Goal: Task Accomplishment & Management: Manage account settings

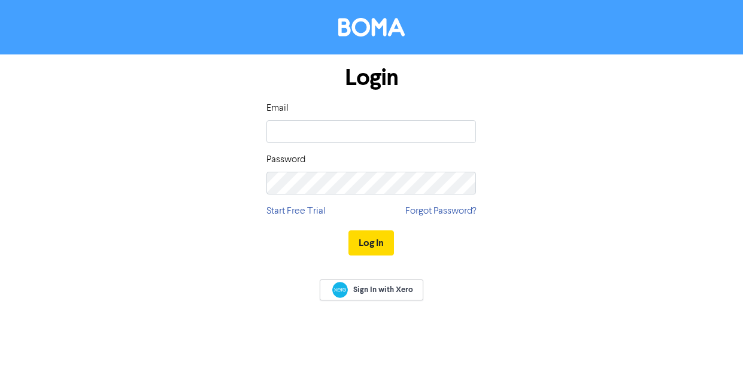
type input "[EMAIL_ADDRESS][DOMAIN_NAME]"
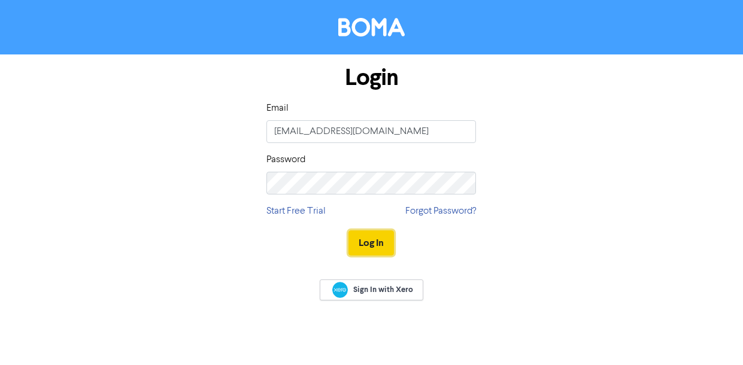
click at [366, 239] on button "Log In" at bounding box center [370, 242] width 45 height 25
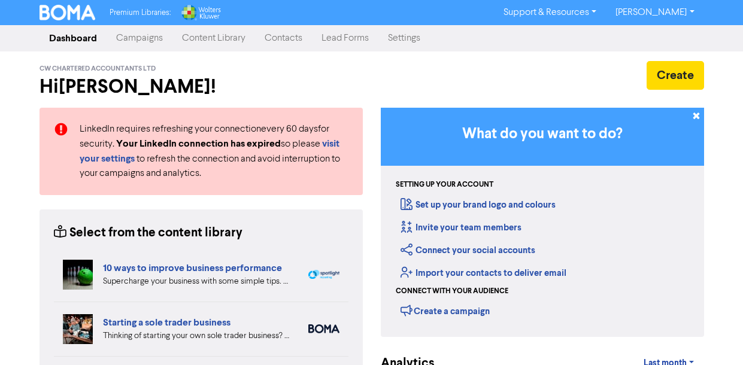
click at [148, 36] on link "Campaigns" at bounding box center [140, 38] width 66 height 24
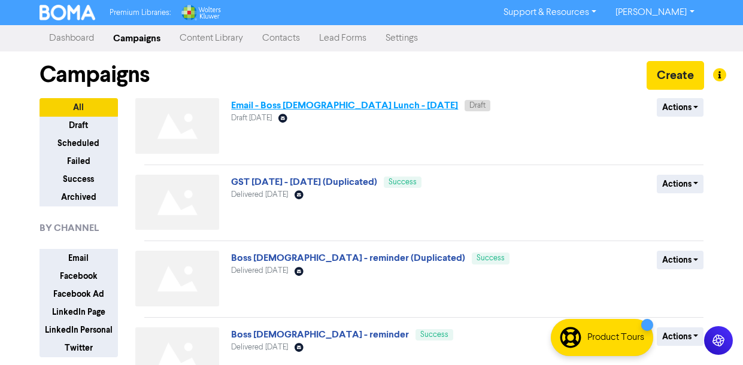
click at [341, 106] on link "Email - Boss [DEMOGRAPHIC_DATA] Lunch - [DATE]" at bounding box center [344, 105] width 227 height 12
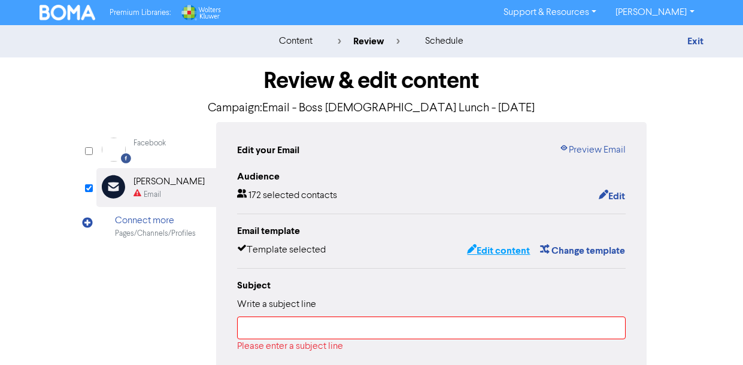
click at [496, 250] on button "Edit content" at bounding box center [498, 251] width 64 height 16
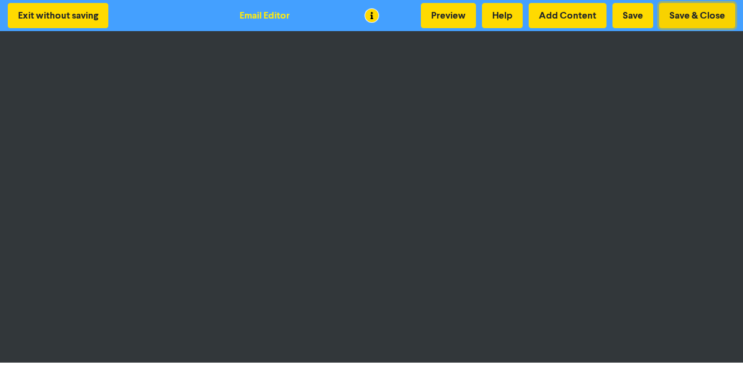
click at [679, 16] on button "Save & Close" at bounding box center [697, 15] width 76 height 25
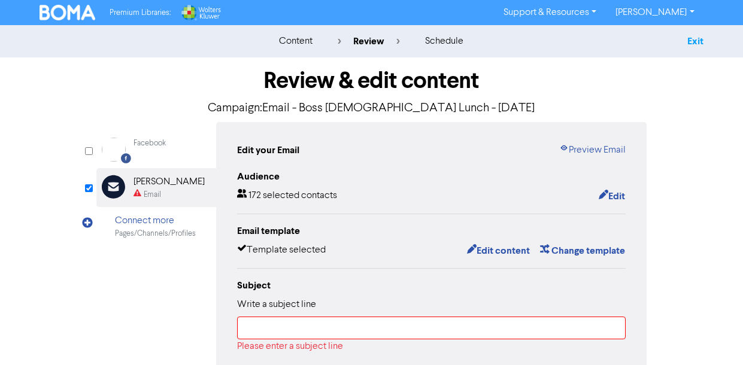
click at [699, 42] on link "Exit" at bounding box center [695, 41] width 16 height 12
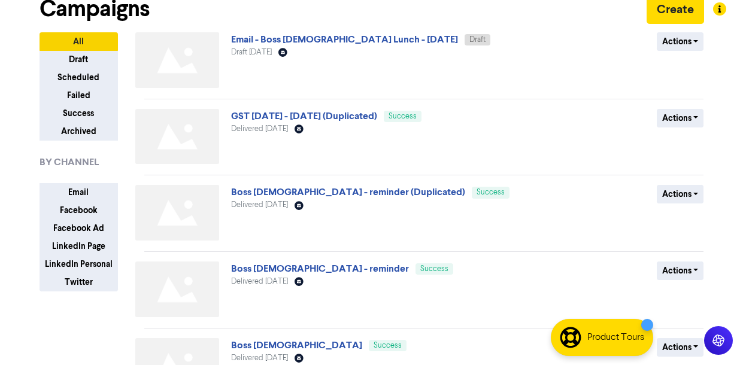
scroll to position [78, 0]
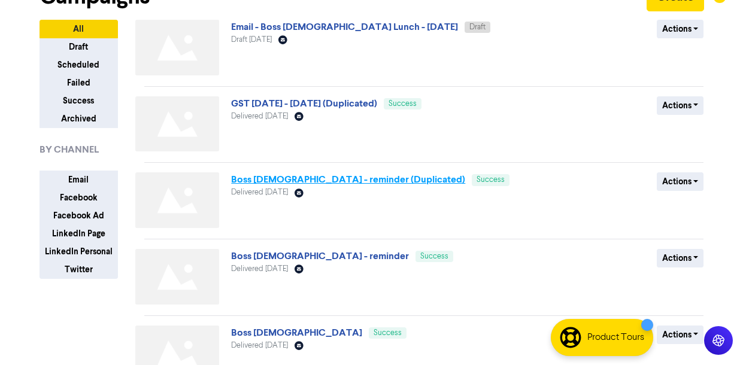
click at [265, 178] on link "Boss [DEMOGRAPHIC_DATA] - reminder (Duplicated)" at bounding box center [348, 180] width 234 height 12
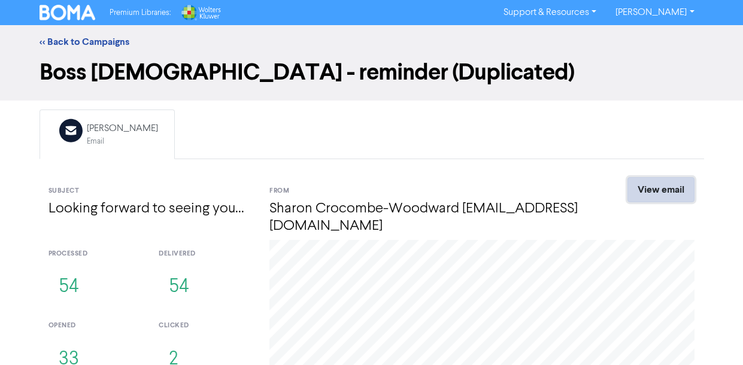
click at [681, 189] on link "View email" at bounding box center [660, 189] width 67 height 25
click at [47, 37] on link "<< Back to Campaigns" at bounding box center [85, 42] width 90 height 12
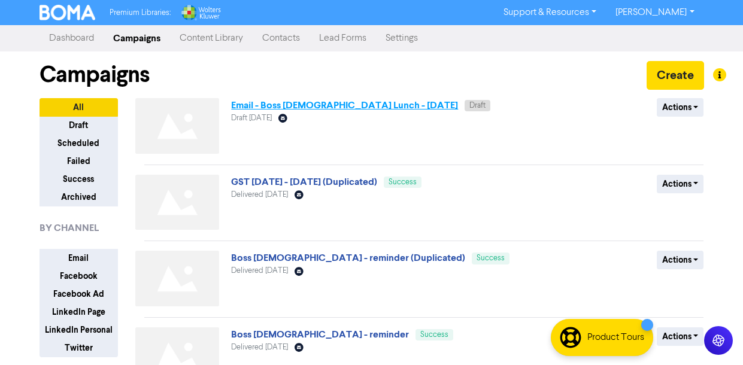
click at [245, 102] on link "Email - Boss [DEMOGRAPHIC_DATA] Lunch - [DATE]" at bounding box center [344, 105] width 227 height 12
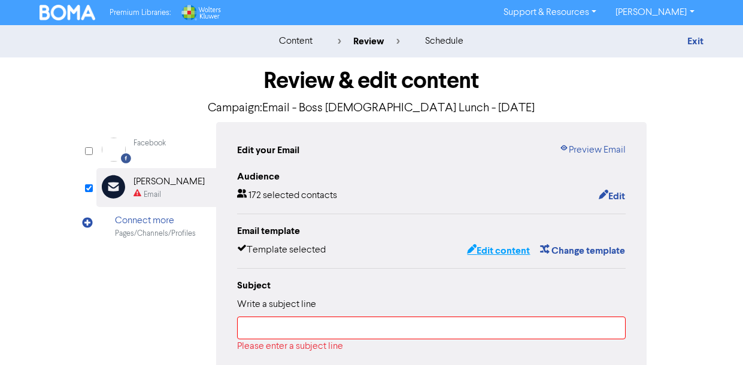
click at [486, 248] on button "Edit content" at bounding box center [498, 251] width 64 height 16
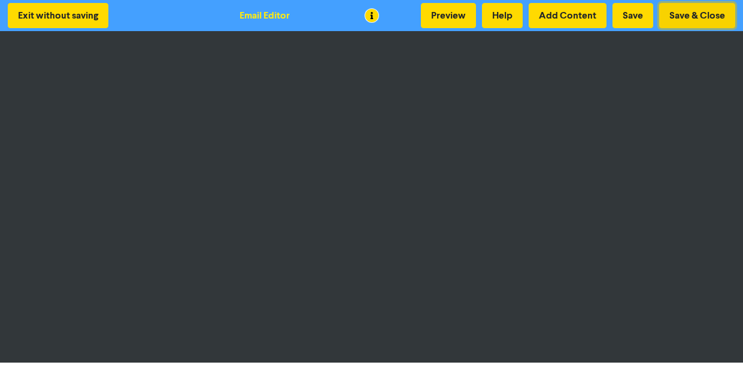
click at [699, 13] on button "Save & Close" at bounding box center [697, 15] width 76 height 25
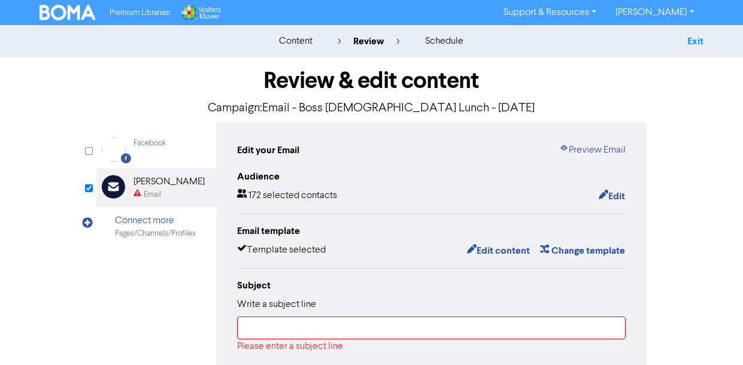
click at [700, 37] on link "Exit" at bounding box center [695, 41] width 16 height 12
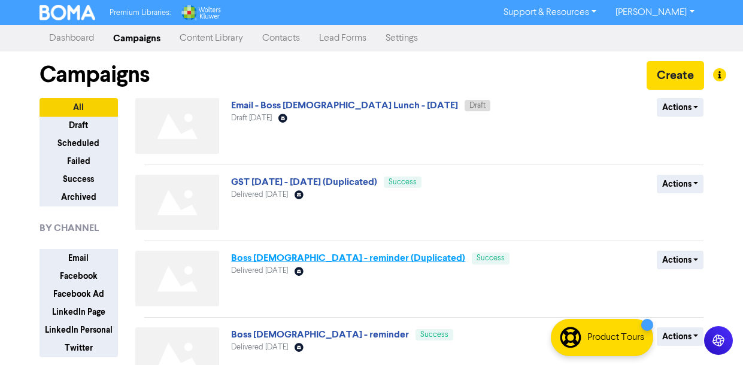
click at [305, 261] on link "Boss [DEMOGRAPHIC_DATA] - reminder (Duplicated)" at bounding box center [348, 258] width 234 height 12
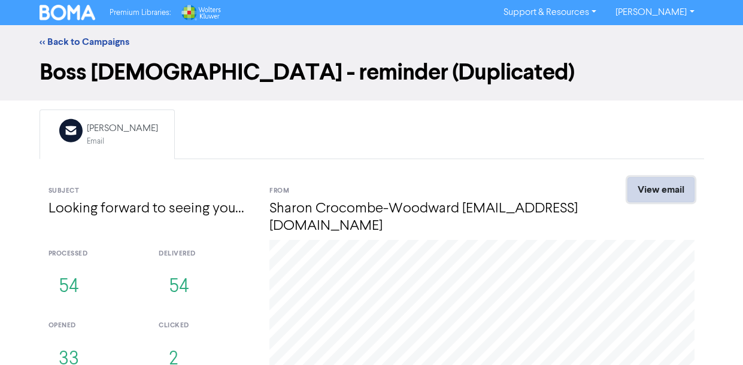
click at [657, 185] on link "View email" at bounding box center [660, 189] width 67 height 25
click at [65, 37] on link "<< Back to Campaigns" at bounding box center [85, 42] width 90 height 12
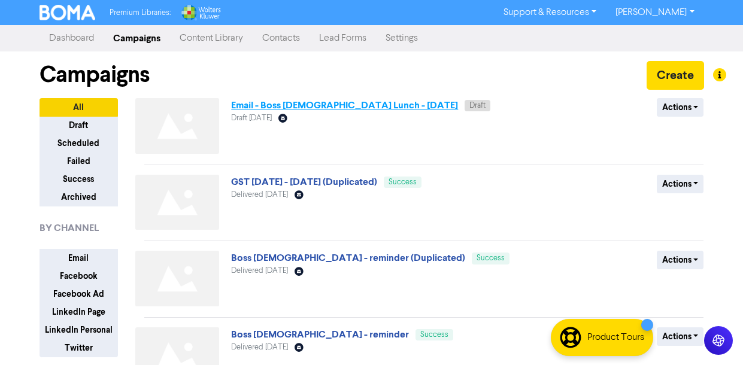
click at [259, 106] on link "Email - Boss [DEMOGRAPHIC_DATA] Lunch - [DATE]" at bounding box center [344, 105] width 227 height 12
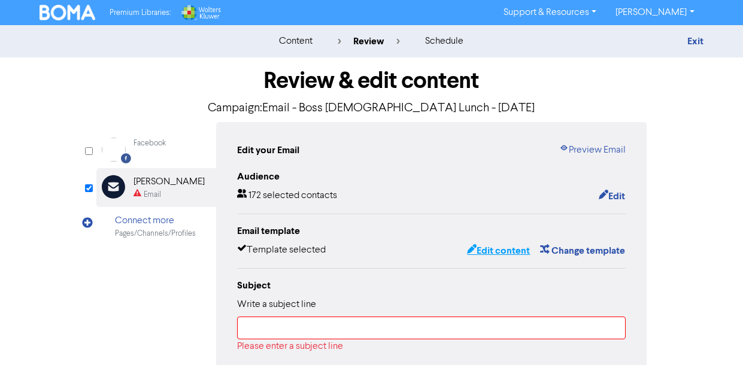
click at [485, 250] on button "Edit content" at bounding box center [498, 251] width 64 height 16
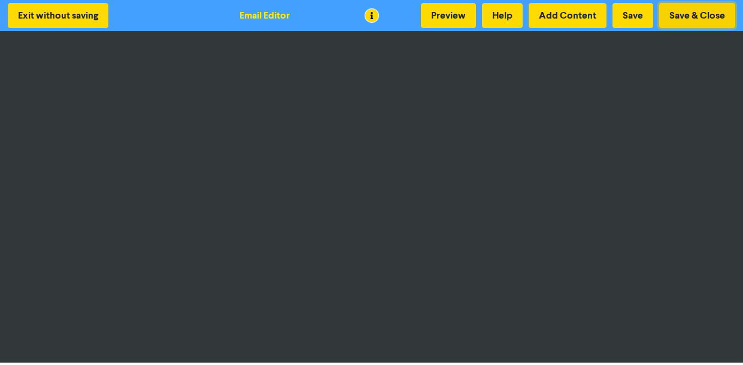
click at [714, 10] on button "Save & Close" at bounding box center [697, 15] width 76 height 25
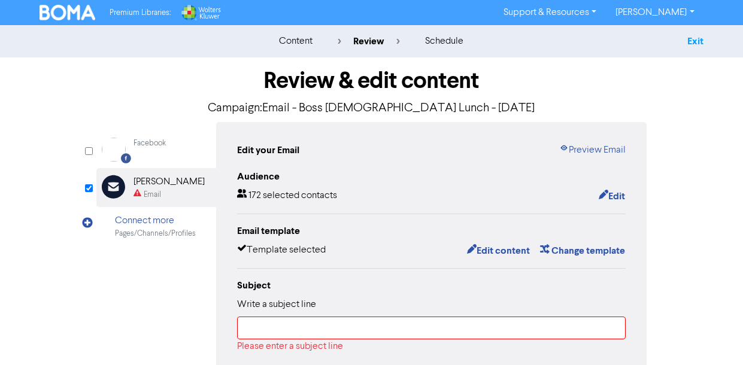
click at [690, 41] on link "Exit" at bounding box center [695, 41] width 16 height 12
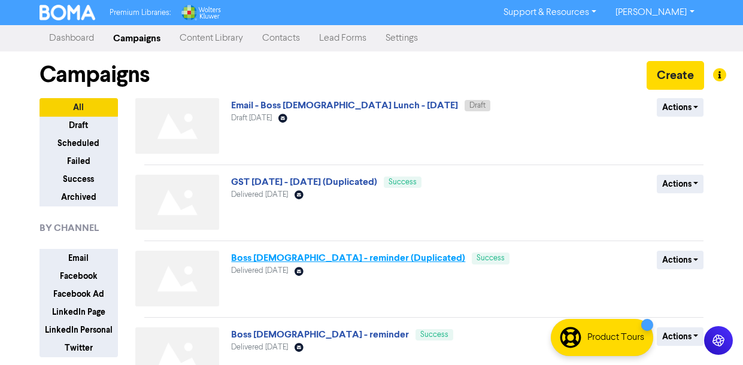
click at [282, 257] on link "Boss [DEMOGRAPHIC_DATA] - reminder (Duplicated)" at bounding box center [348, 258] width 234 height 12
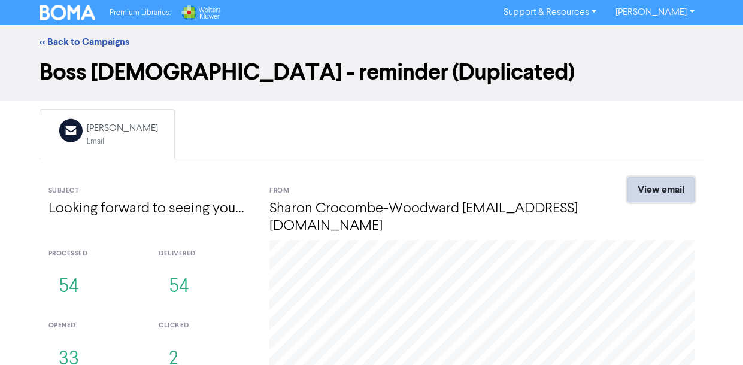
click at [654, 189] on link "View email" at bounding box center [660, 189] width 67 height 25
click at [48, 39] on link "<< Back to Campaigns" at bounding box center [85, 42] width 90 height 12
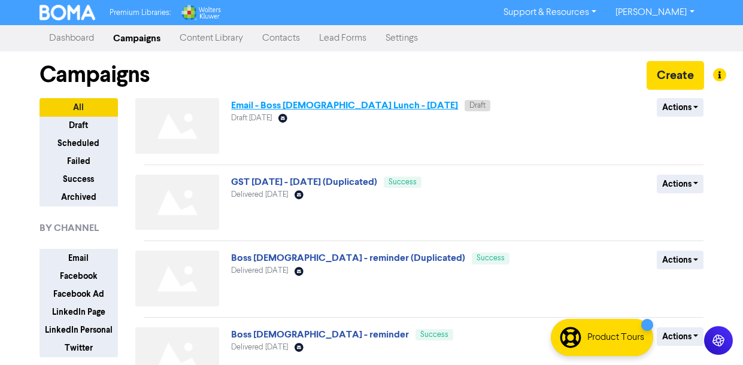
click at [267, 106] on link "Email - Boss [DEMOGRAPHIC_DATA] Lunch - [DATE]" at bounding box center [344, 105] width 227 height 12
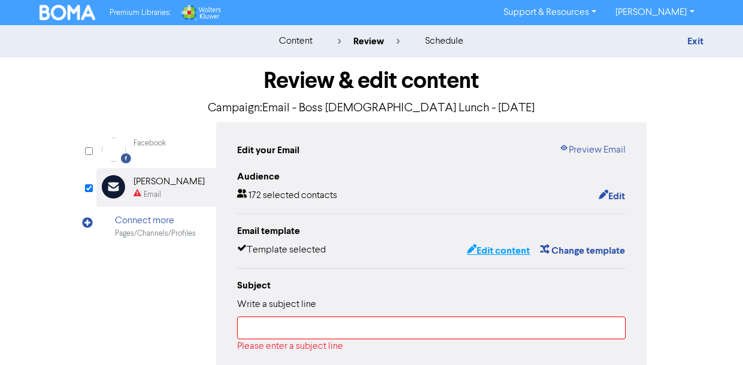
click at [487, 251] on button "Edit content" at bounding box center [498, 251] width 64 height 16
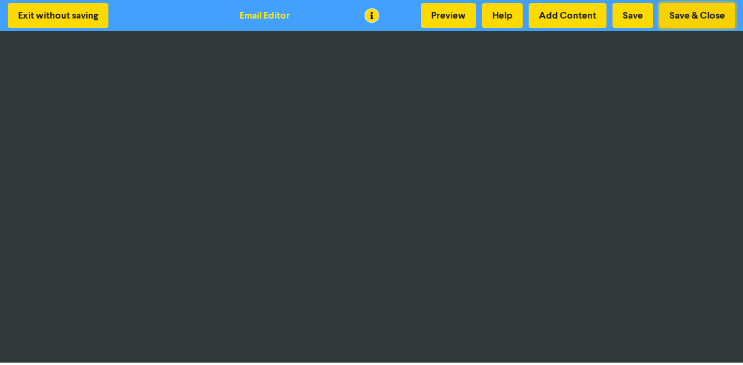
click at [694, 16] on button "Save & Close" at bounding box center [697, 15] width 76 height 25
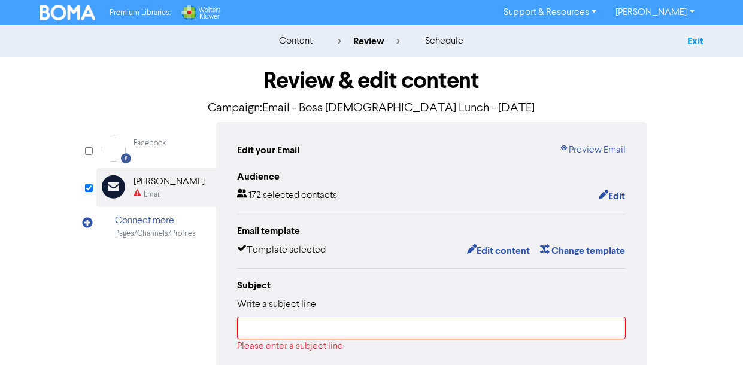
click at [701, 42] on link "Exit" at bounding box center [695, 41] width 16 height 12
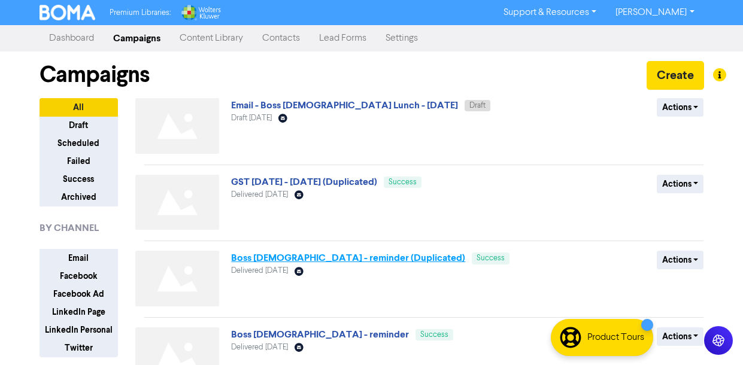
click at [297, 259] on link "Boss [DEMOGRAPHIC_DATA] - reminder (Duplicated)" at bounding box center [348, 258] width 234 height 12
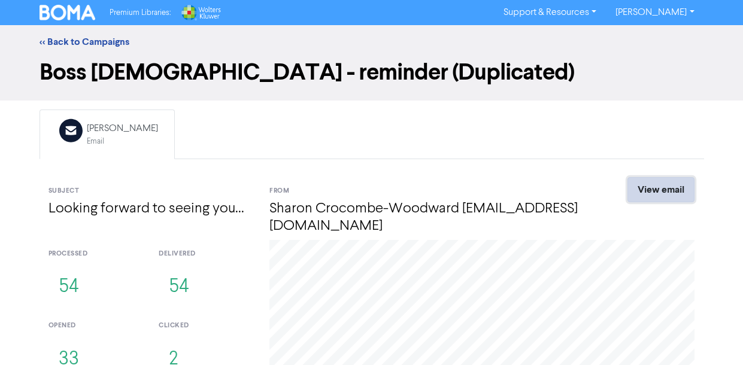
click at [672, 181] on link "View email" at bounding box center [660, 189] width 67 height 25
click at [48, 40] on link "<< Back to Campaigns" at bounding box center [85, 42] width 90 height 12
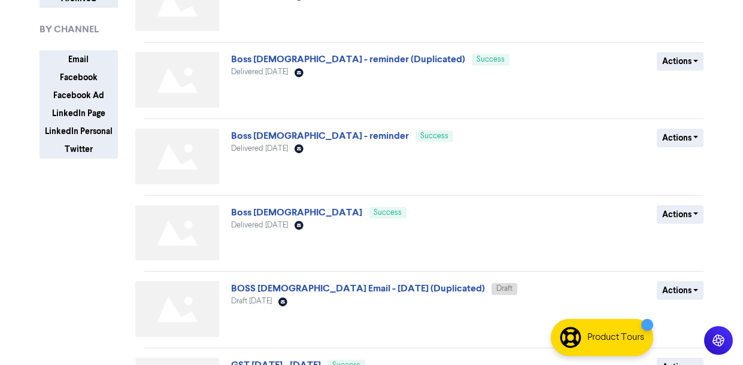
scroll to position [202, 0]
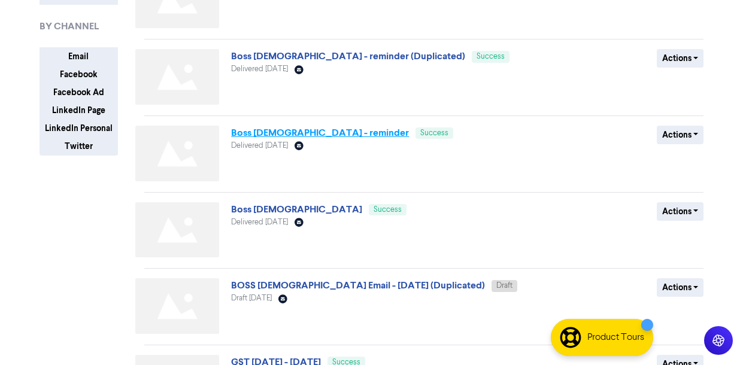
click at [275, 130] on link "Boss [DEMOGRAPHIC_DATA] - reminder" at bounding box center [320, 133] width 178 height 12
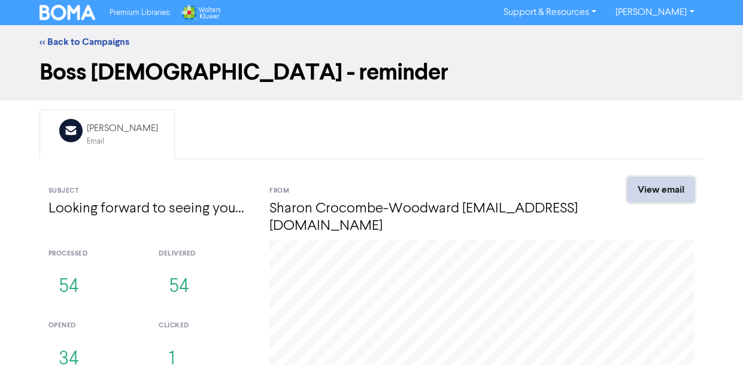
click at [655, 194] on link "View email" at bounding box center [660, 189] width 67 height 25
click at [47, 38] on link "<< Back to Campaigns" at bounding box center [85, 42] width 90 height 12
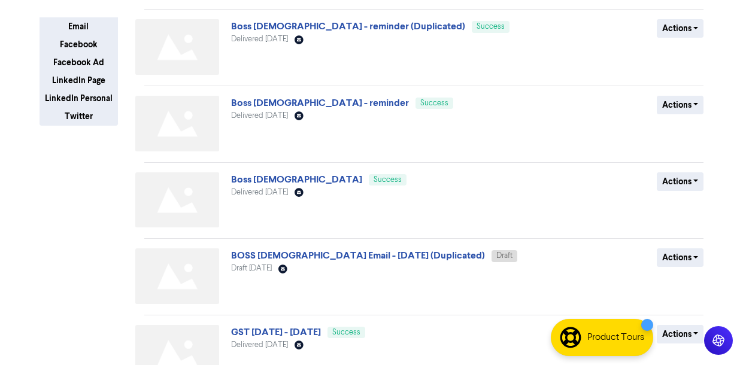
scroll to position [235, 0]
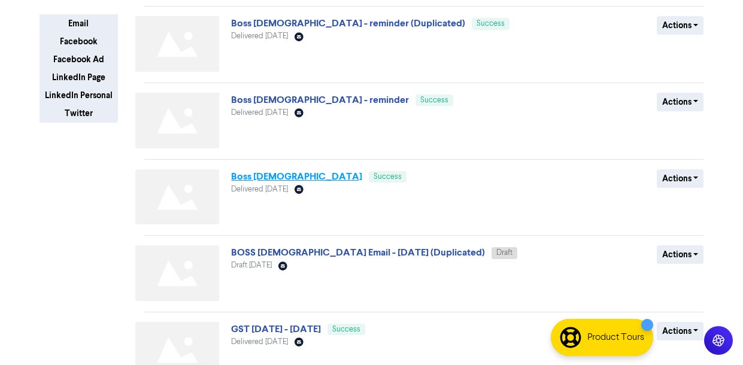
click at [263, 174] on link "Boss [DEMOGRAPHIC_DATA]" at bounding box center [296, 177] width 131 height 12
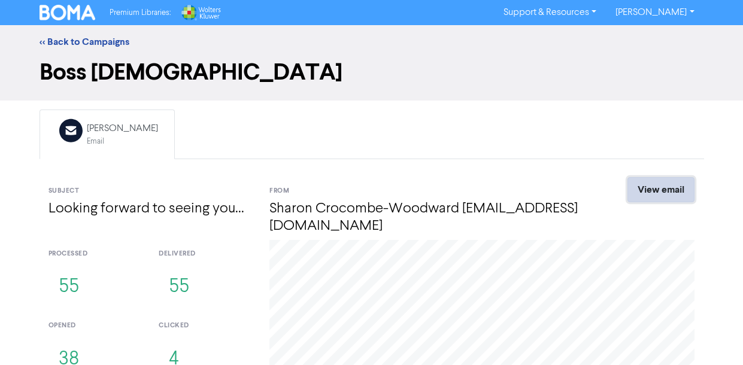
click at [643, 192] on link "View email" at bounding box center [660, 189] width 67 height 25
click at [52, 40] on link "<< Back to Campaigns" at bounding box center [85, 42] width 90 height 12
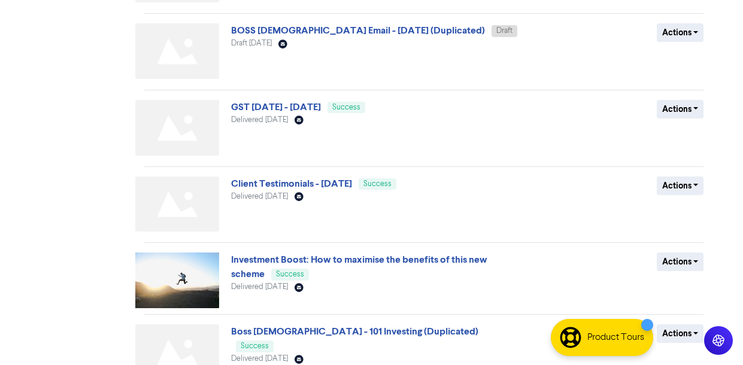
scroll to position [524, 0]
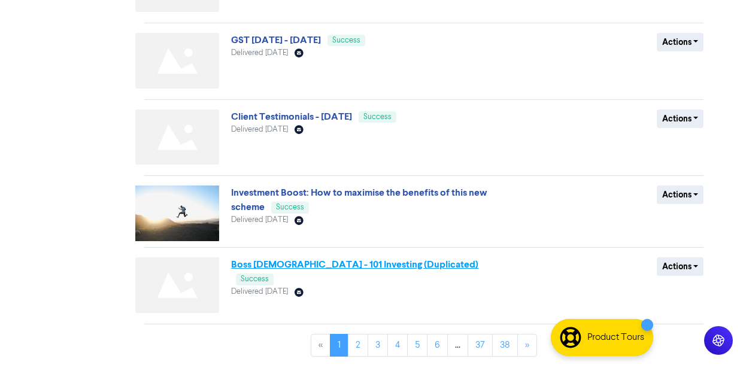
click at [277, 261] on link "Boss [DEMOGRAPHIC_DATA] - 101 Investing (Duplicated)" at bounding box center [354, 265] width 247 height 12
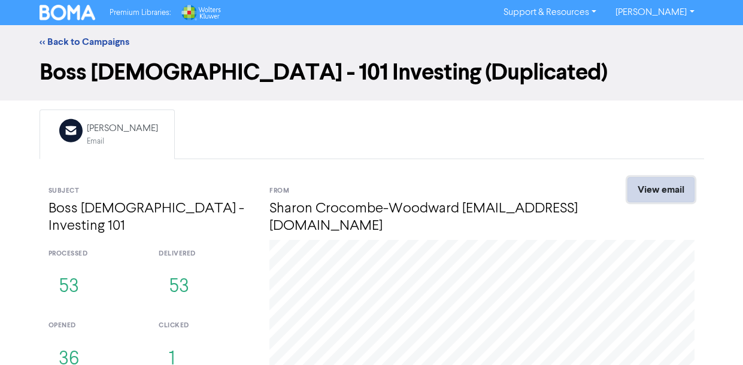
click at [650, 189] on link "View email" at bounding box center [660, 189] width 67 height 25
click at [64, 38] on link "<< Back to Campaigns" at bounding box center [85, 42] width 90 height 12
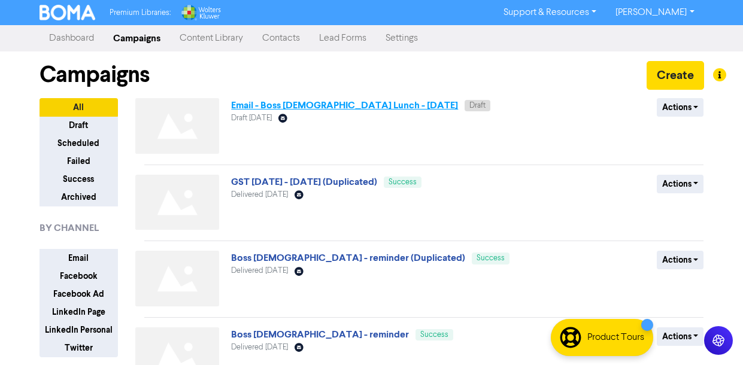
click at [257, 105] on link "Email - Boss [DEMOGRAPHIC_DATA] Lunch - [DATE]" at bounding box center [344, 105] width 227 height 12
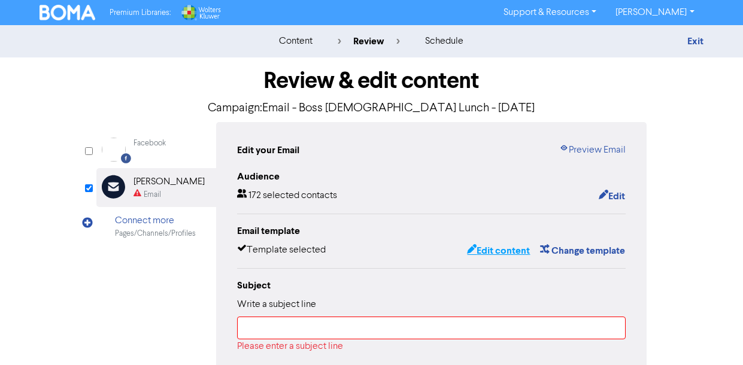
click at [478, 253] on button "Edit content" at bounding box center [498, 251] width 64 height 16
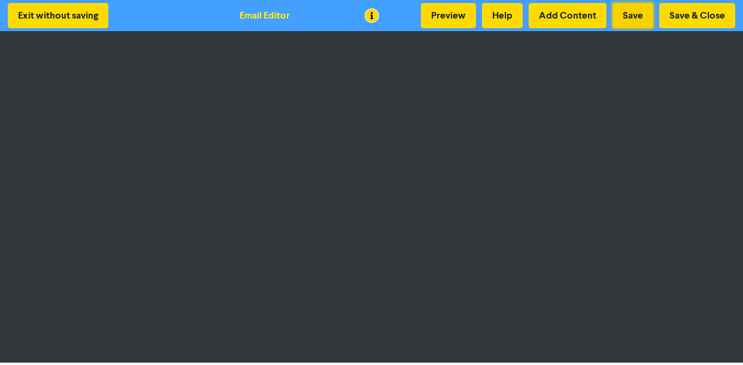
click at [634, 14] on button "Save" at bounding box center [632, 15] width 41 height 25
click at [704, 14] on button "Save & Close" at bounding box center [697, 15] width 76 height 25
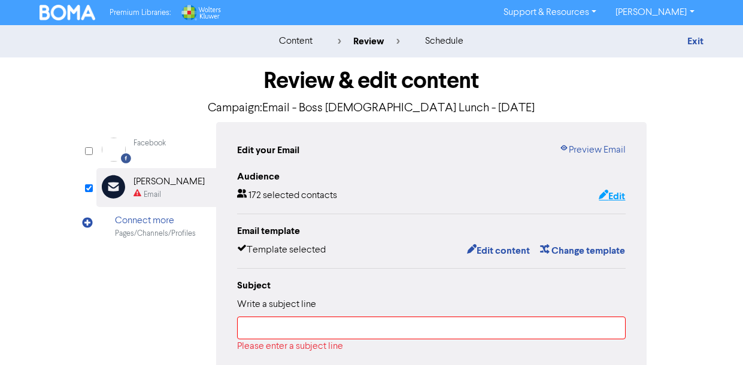
click at [621, 197] on button "Edit" at bounding box center [612, 197] width 28 height 16
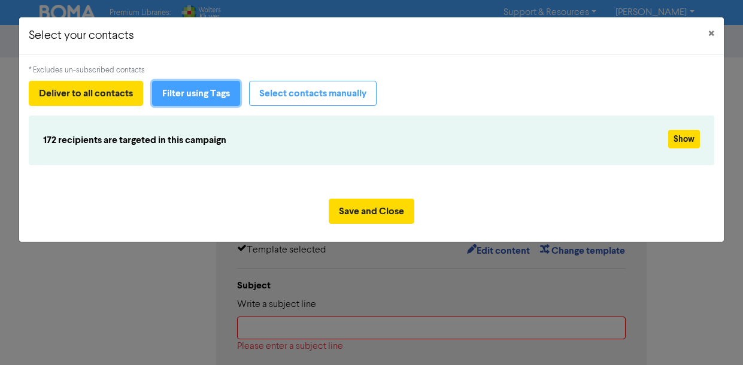
click at [178, 93] on button "Filter using Tags" at bounding box center [196, 93] width 88 height 25
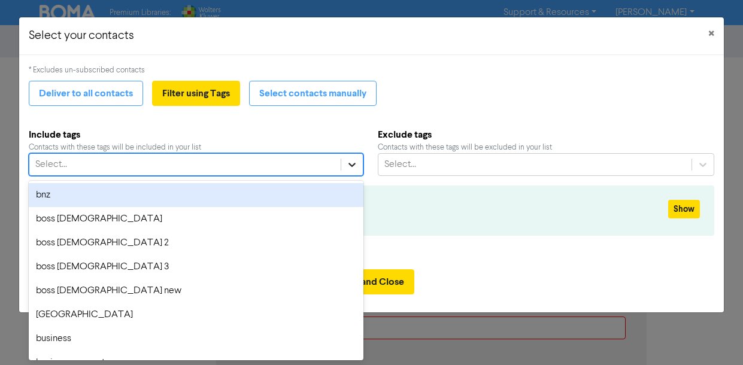
click at [354, 163] on icon at bounding box center [351, 165] width 7 height 4
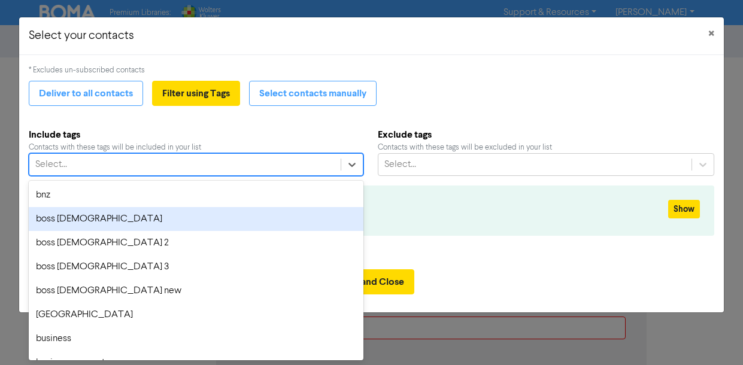
click at [354, 218] on div "boss [DEMOGRAPHIC_DATA]" at bounding box center [196, 219] width 335 height 24
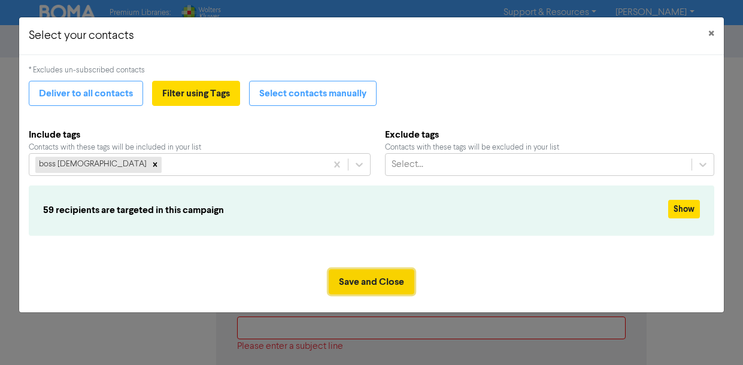
click at [390, 281] on button "Save and Close" at bounding box center [372, 281] width 86 height 25
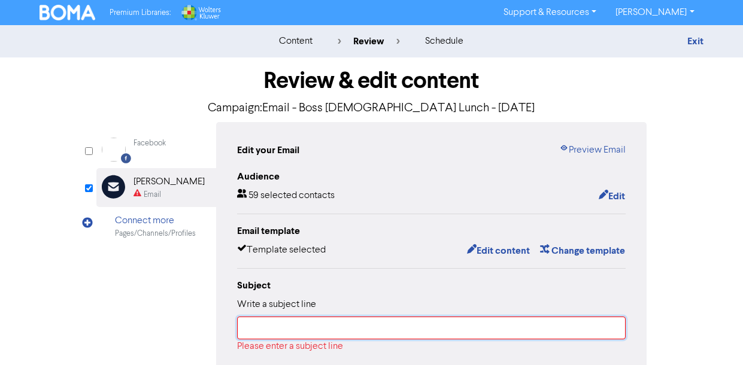
click at [345, 332] on input "text" at bounding box center [431, 328] width 389 height 23
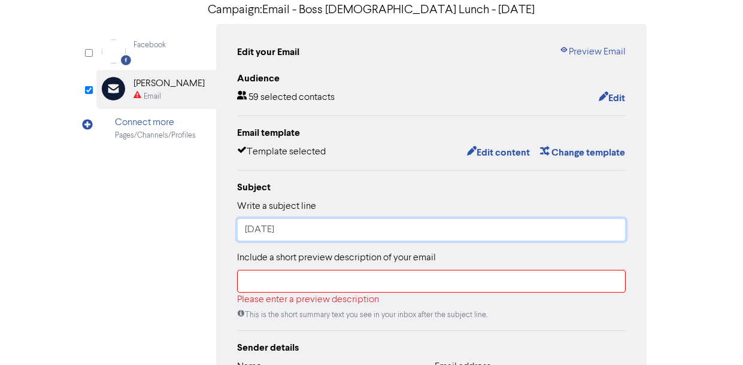
scroll to position [99, 0]
type input "[DATE]"
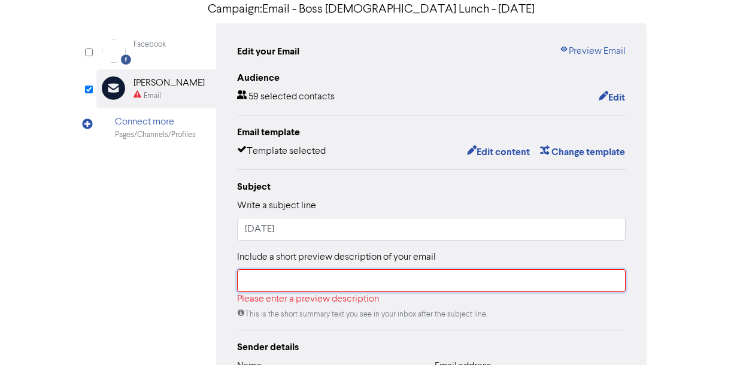
click at [344, 275] on input "text" at bounding box center [431, 280] width 389 height 23
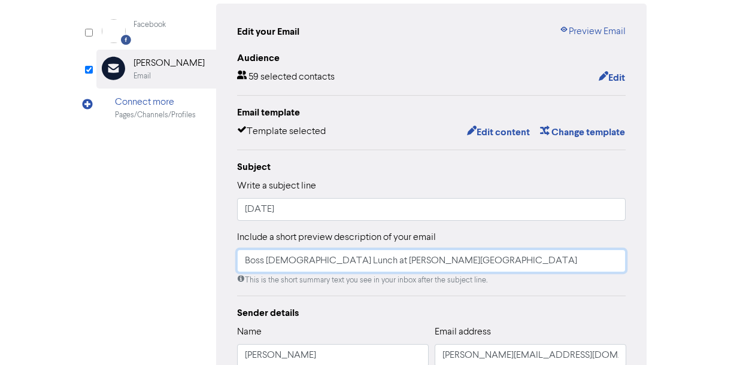
scroll to position [119, 0]
type input "Boss [DEMOGRAPHIC_DATA] Lunch at [PERSON_NAME][GEOGRAPHIC_DATA]"
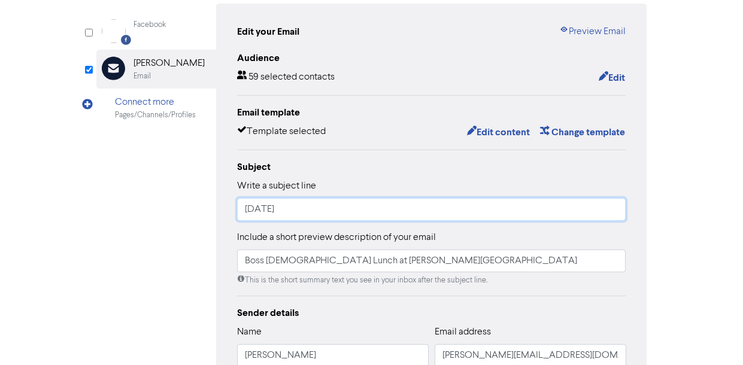
click at [245, 208] on input "[DATE]" at bounding box center [431, 209] width 389 height 23
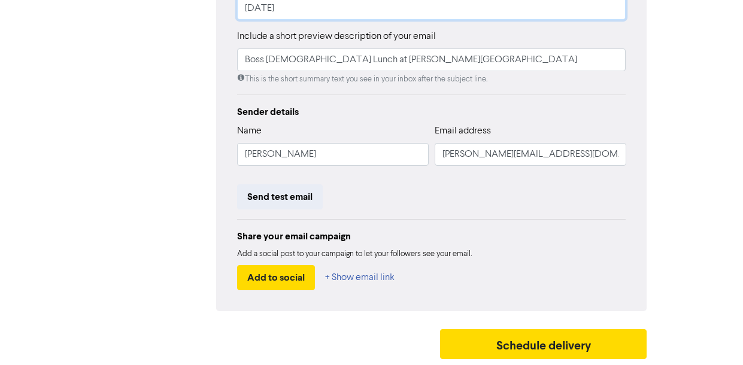
scroll to position [0, 0]
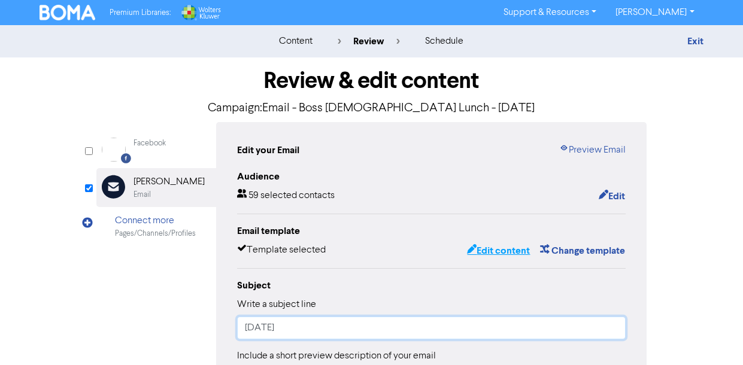
type input "[DATE]"
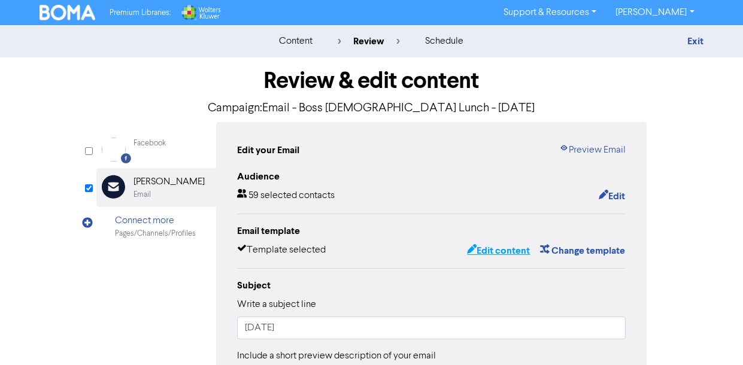
click at [488, 252] on button "Edit content" at bounding box center [498, 251] width 64 height 16
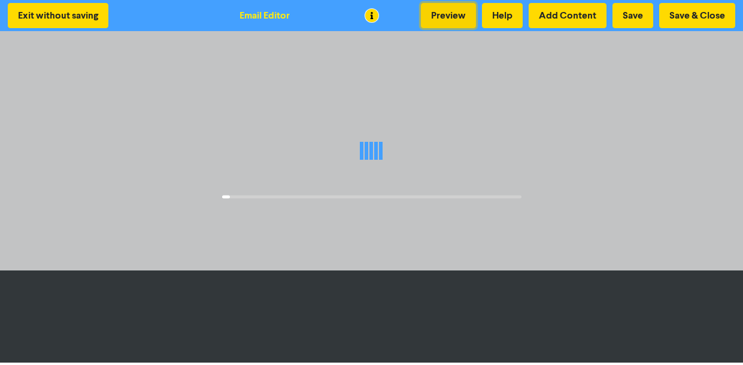
click at [455, 17] on button "Preview" at bounding box center [448, 15] width 55 height 25
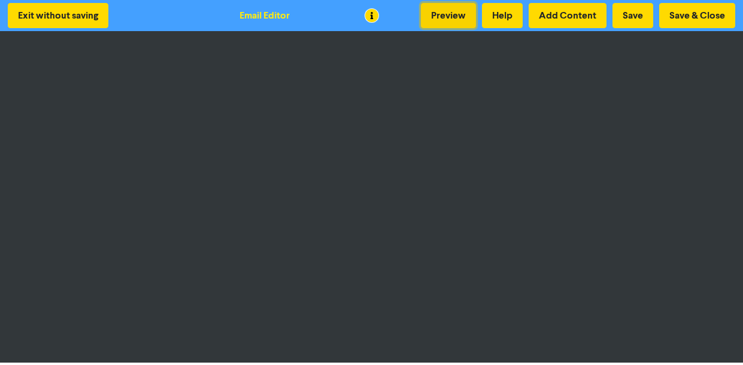
click at [452, 16] on button "Preview" at bounding box center [448, 15] width 55 height 25
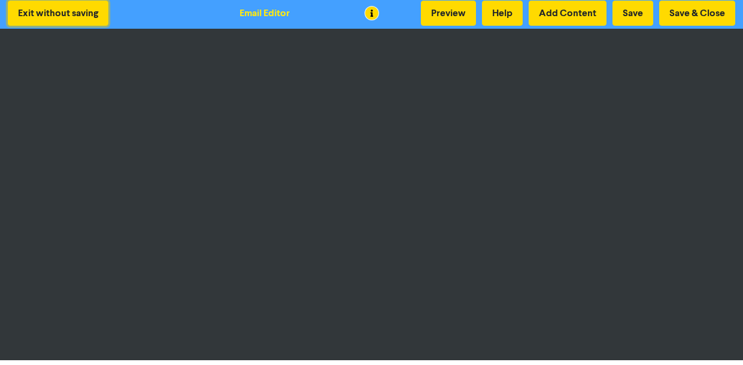
click at [57, 9] on button "Exit without saving" at bounding box center [58, 13] width 101 height 25
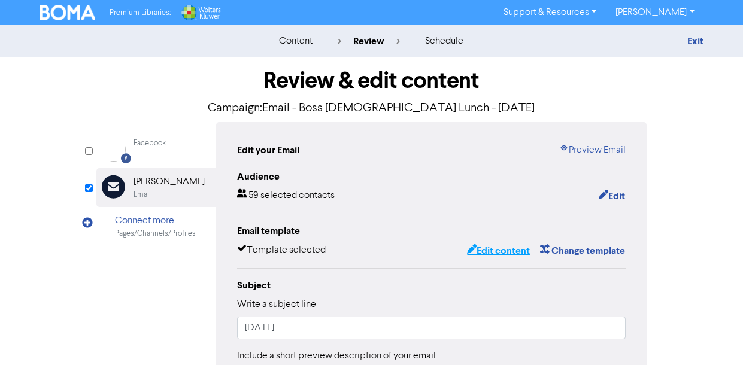
click at [499, 248] on button "Edit content" at bounding box center [498, 251] width 64 height 16
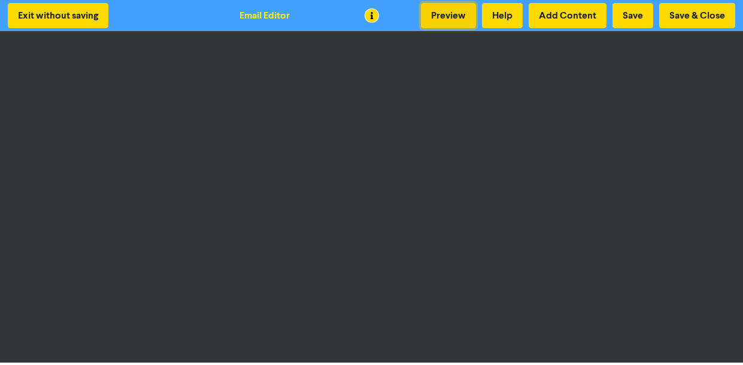
click at [457, 15] on button "Preview" at bounding box center [448, 15] width 55 height 25
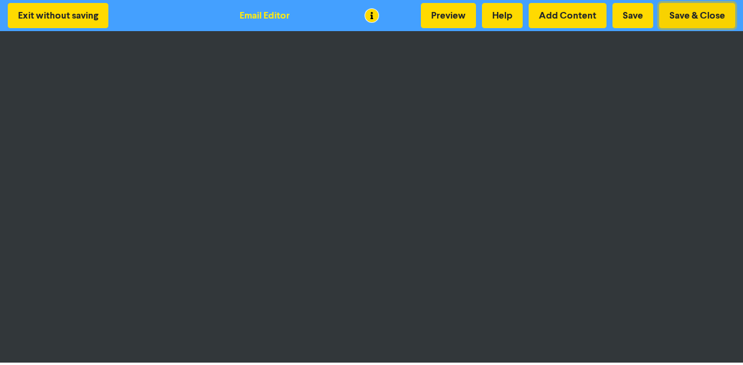
click at [680, 21] on button "Save & Close" at bounding box center [697, 15] width 76 height 25
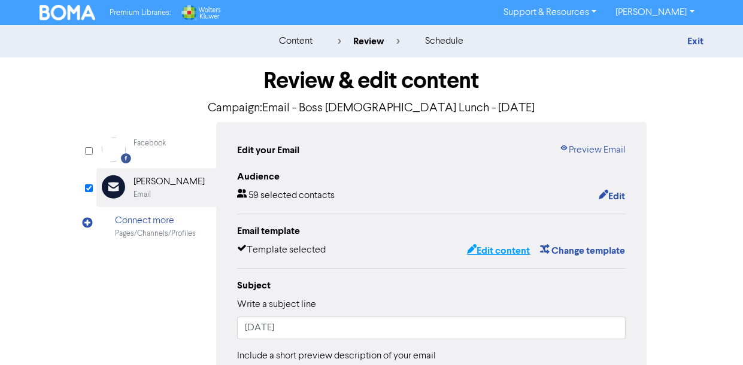
click at [508, 250] on button "Edit content" at bounding box center [498, 251] width 64 height 16
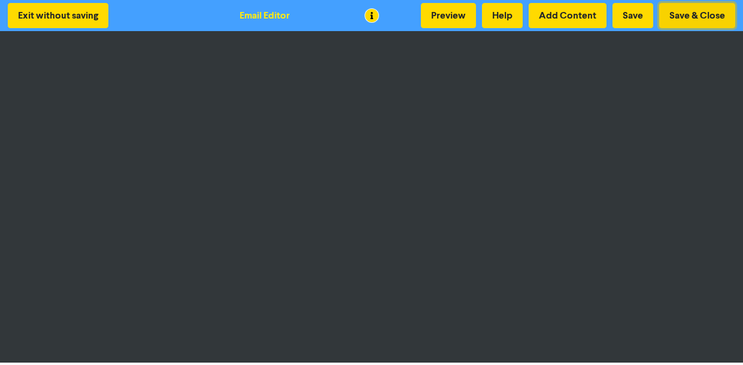
click at [679, 15] on button "Save & Close" at bounding box center [697, 15] width 76 height 25
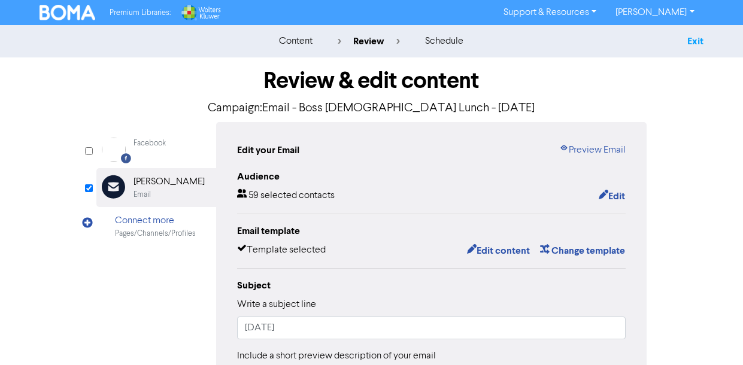
click at [695, 42] on link "Exit" at bounding box center [695, 41] width 16 height 12
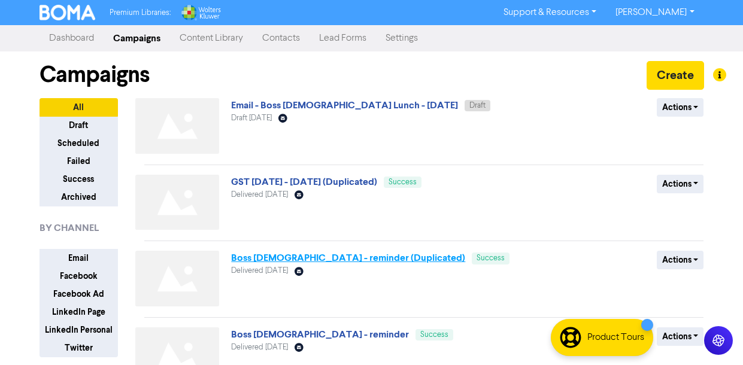
click at [253, 257] on link "Boss [DEMOGRAPHIC_DATA] - reminder (Duplicated)" at bounding box center [348, 258] width 234 height 12
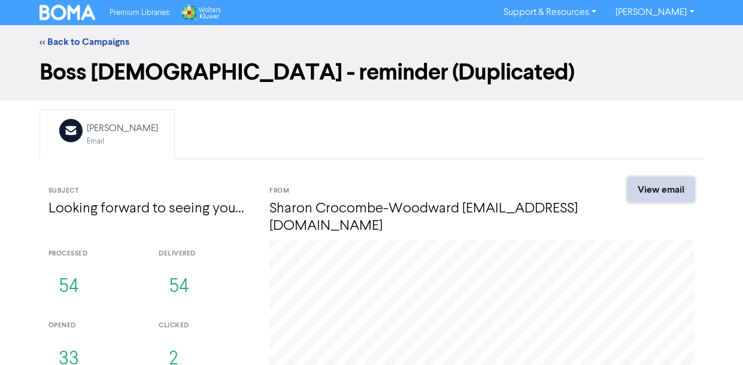
click at [653, 189] on link "View email" at bounding box center [660, 189] width 67 height 25
click at [45, 41] on link "<< Back to Campaigns" at bounding box center [85, 42] width 90 height 12
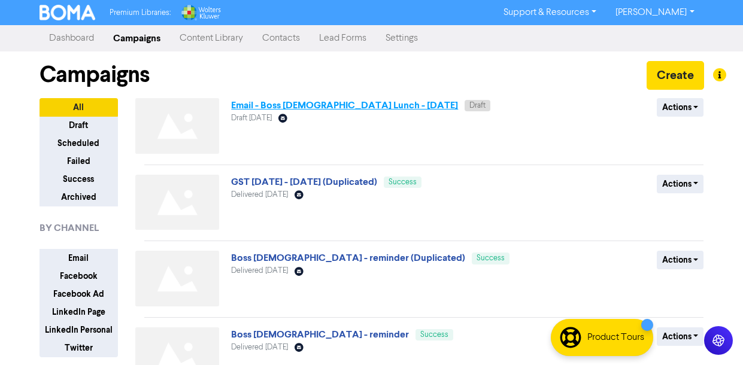
click at [255, 108] on link "Email - Boss [DEMOGRAPHIC_DATA] Lunch - [DATE]" at bounding box center [344, 105] width 227 height 12
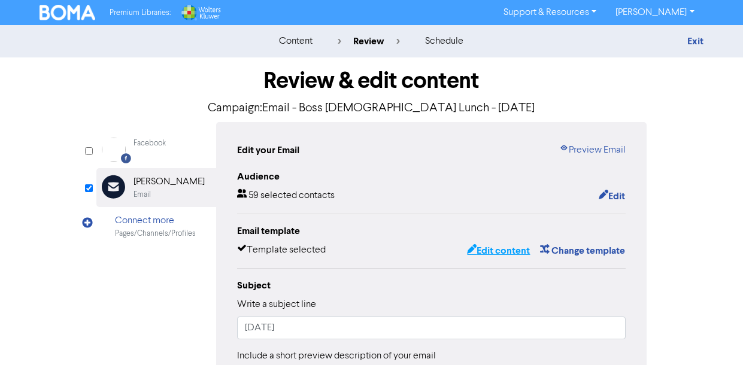
click at [505, 248] on button "Edit content" at bounding box center [498, 251] width 64 height 16
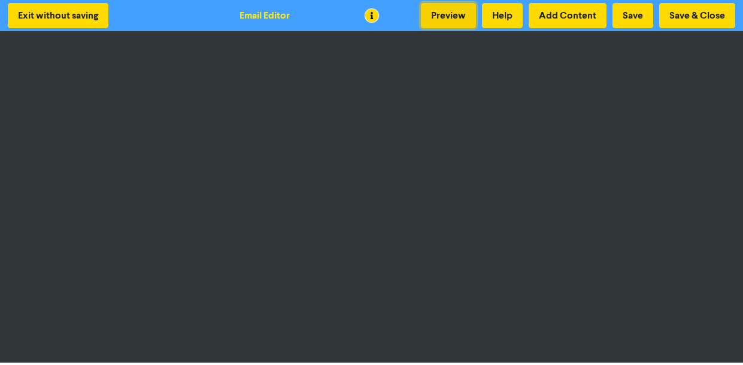
click at [440, 18] on button "Preview" at bounding box center [448, 15] width 55 height 25
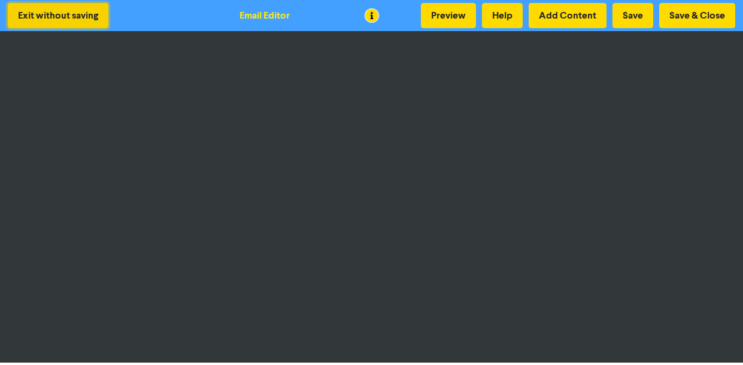
click at [72, 11] on button "Exit without saving" at bounding box center [58, 15] width 101 height 25
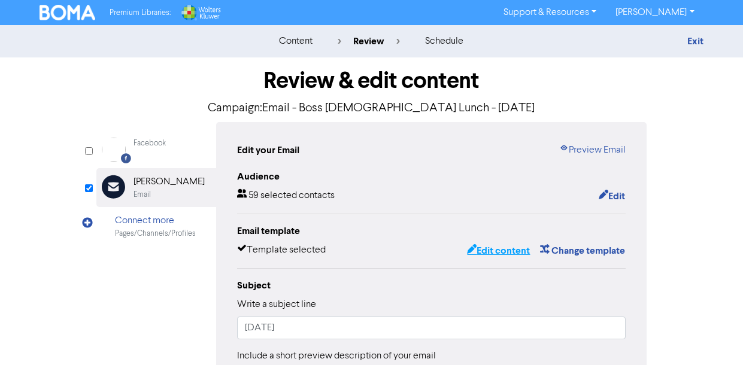
click at [493, 250] on button "Edit content" at bounding box center [498, 251] width 64 height 16
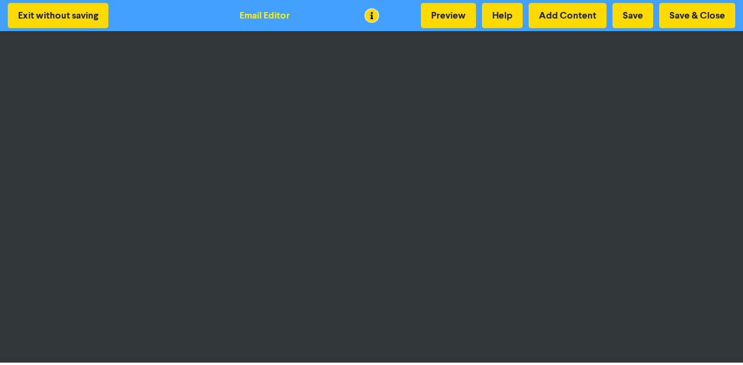
scroll to position [3, 0]
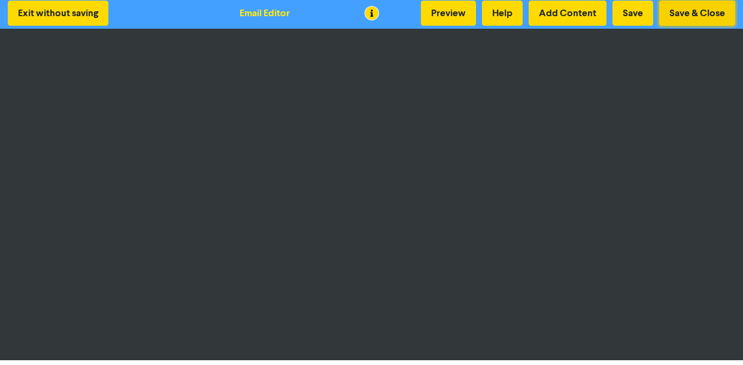
click at [701, 16] on button "Save & Close" at bounding box center [697, 13] width 76 height 25
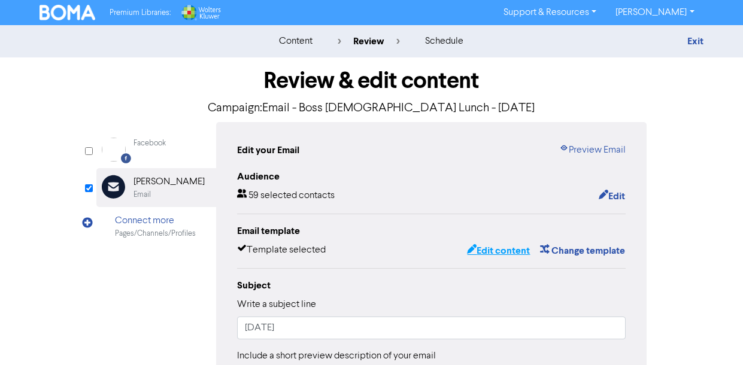
click at [503, 248] on button "Edit content" at bounding box center [498, 251] width 64 height 16
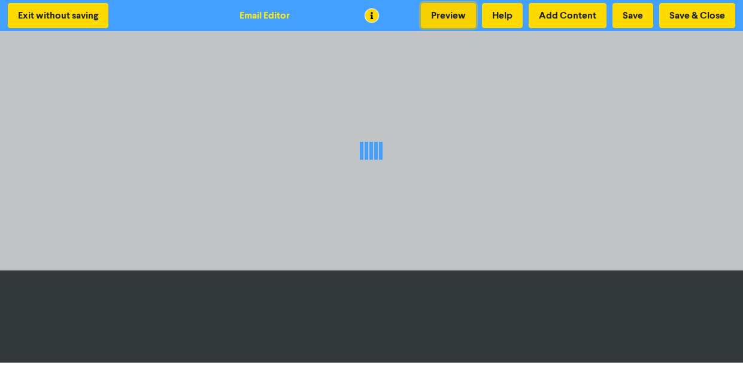
click at [441, 14] on button "Preview" at bounding box center [448, 15] width 55 height 25
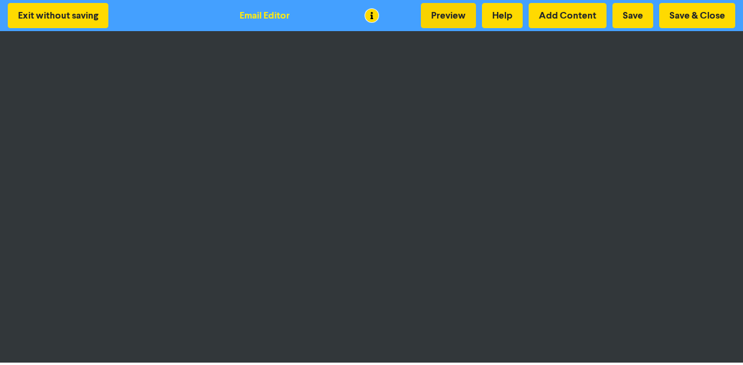
scroll to position [3, 0]
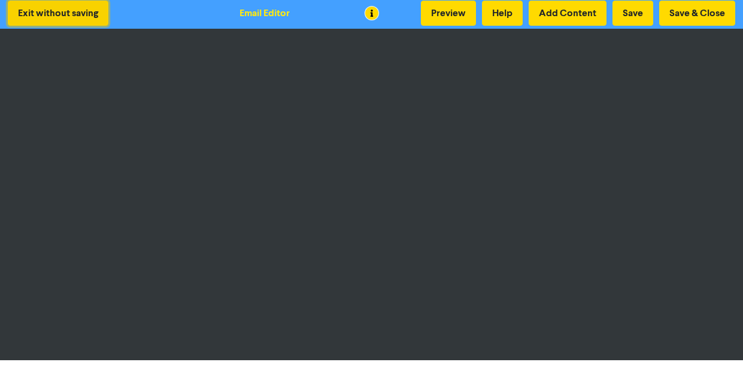
click at [78, 11] on button "Exit without saving" at bounding box center [58, 13] width 101 height 25
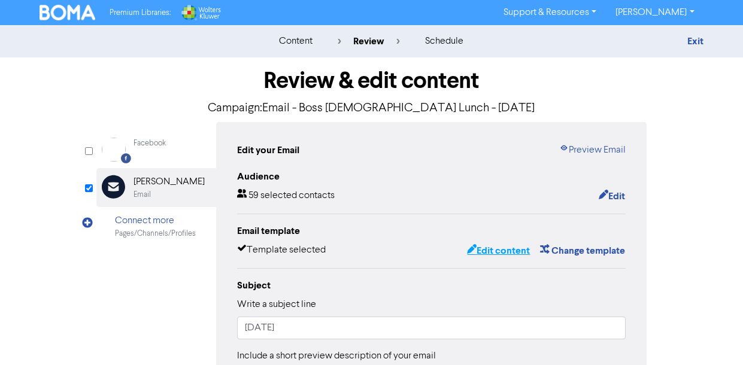
click at [488, 249] on button "Edit content" at bounding box center [498, 251] width 64 height 16
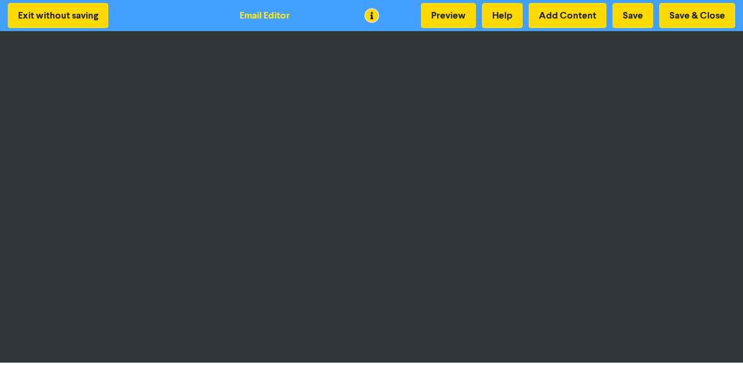
scroll to position [3, 0]
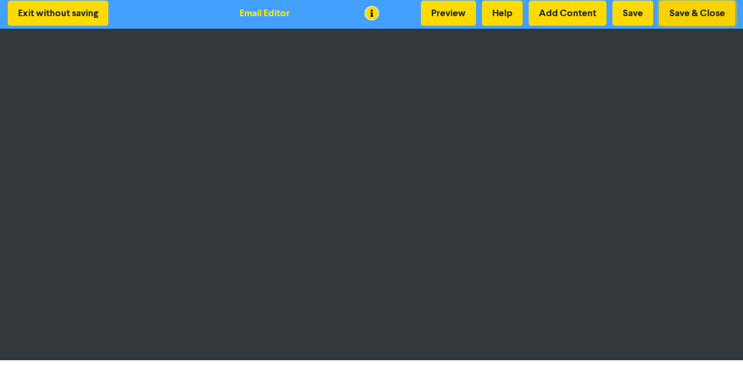
click at [704, 7] on button "Save & Close" at bounding box center [697, 13] width 76 height 25
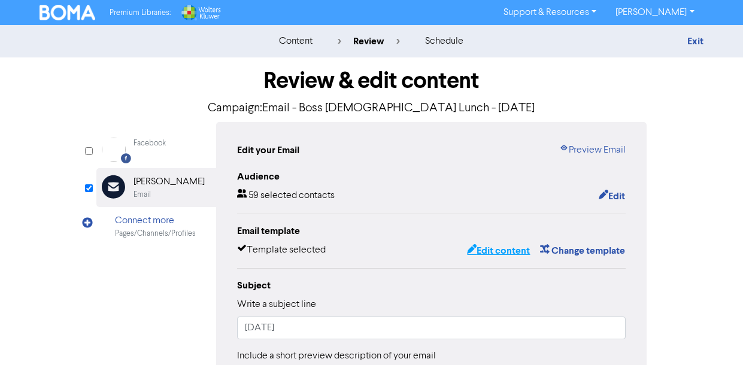
click at [488, 245] on button "Edit content" at bounding box center [498, 251] width 64 height 16
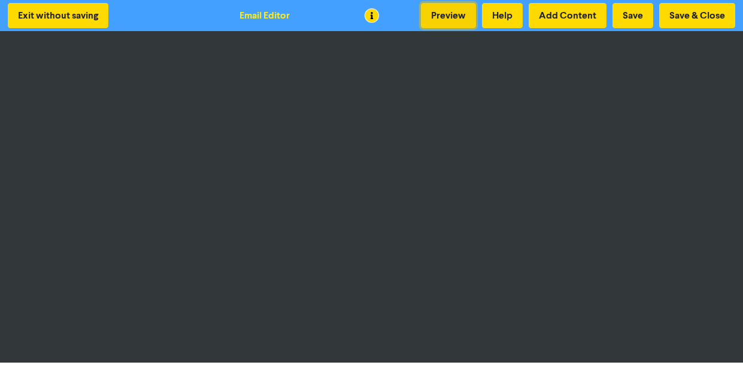
click at [452, 12] on button "Preview" at bounding box center [448, 15] width 55 height 25
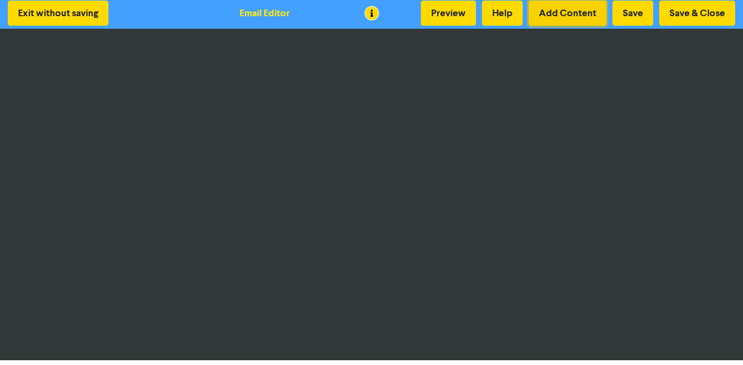
click at [562, 10] on button "Add Content" at bounding box center [567, 13] width 78 height 25
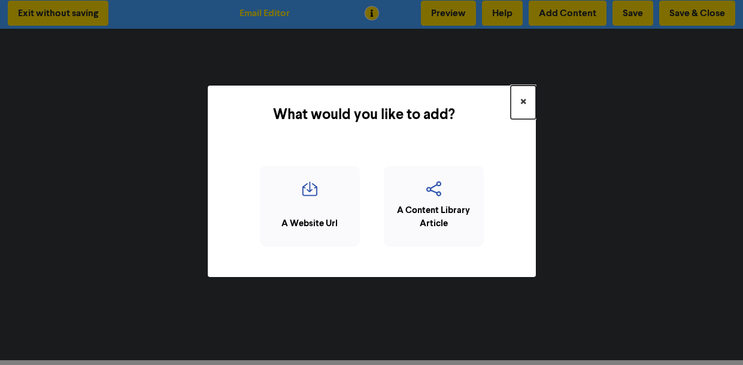
click at [520, 97] on span "×" at bounding box center [523, 102] width 6 height 18
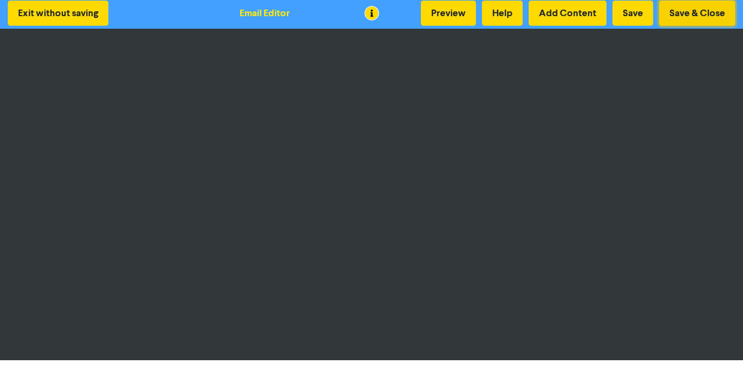
click at [721, 5] on button "Save & Close" at bounding box center [697, 13] width 76 height 25
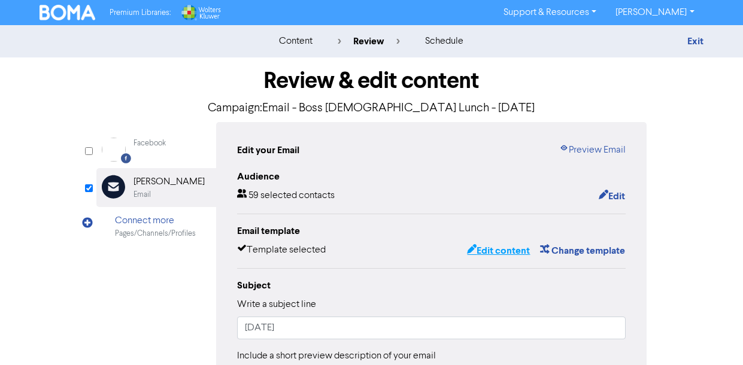
click at [493, 250] on button "Edit content" at bounding box center [498, 251] width 64 height 16
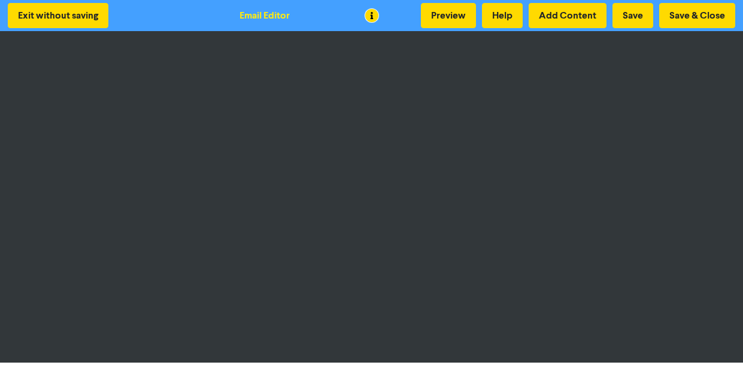
scroll to position [3, 0]
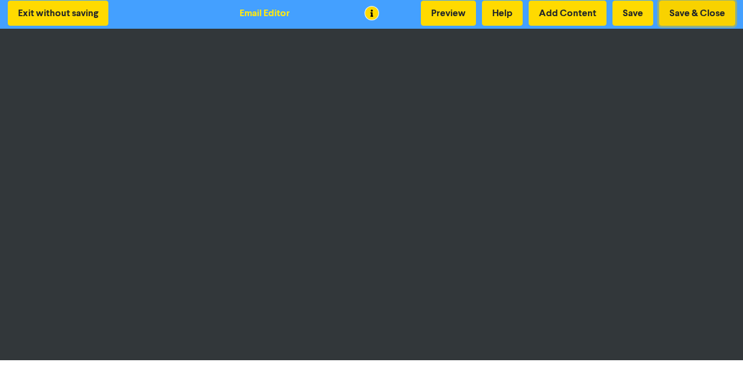
click at [712, 4] on button "Save & Close" at bounding box center [697, 13] width 76 height 25
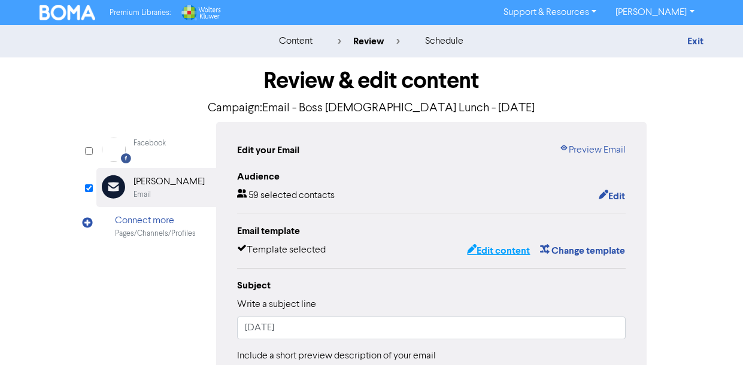
click at [491, 251] on button "Edit content" at bounding box center [498, 251] width 64 height 16
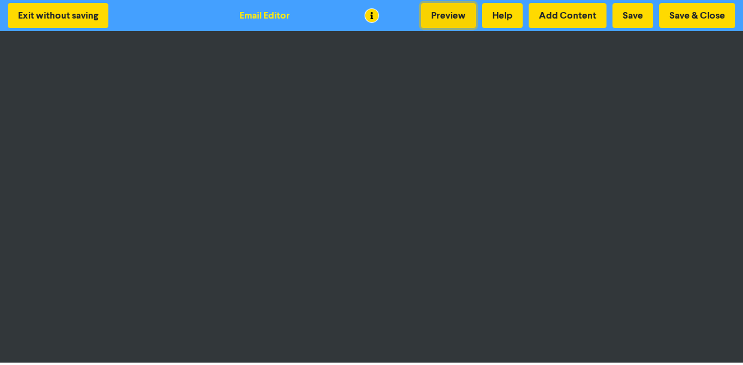
click at [458, 12] on button "Preview" at bounding box center [448, 15] width 55 height 25
click at [260, 11] on div "Email Editor" at bounding box center [264, 15] width 50 height 14
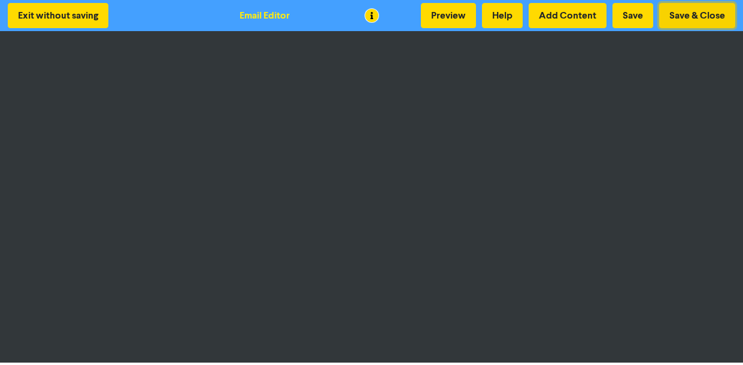
click at [686, 13] on button "Save & Close" at bounding box center [697, 15] width 76 height 25
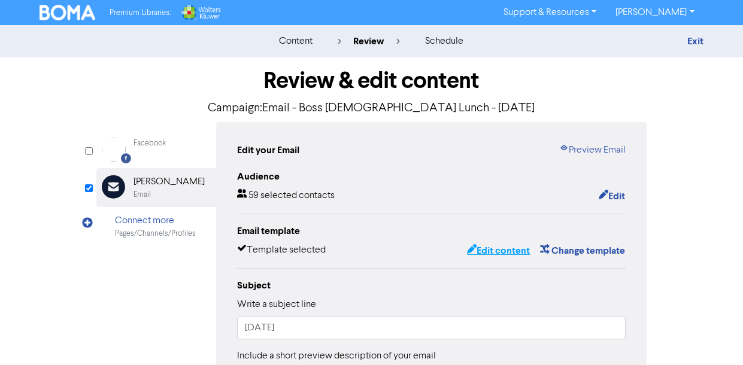
click at [492, 251] on button "Edit content" at bounding box center [498, 251] width 64 height 16
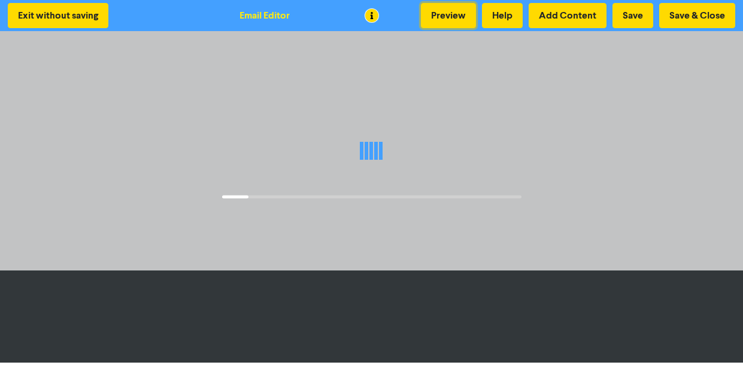
click at [439, 19] on button "Preview" at bounding box center [448, 15] width 55 height 25
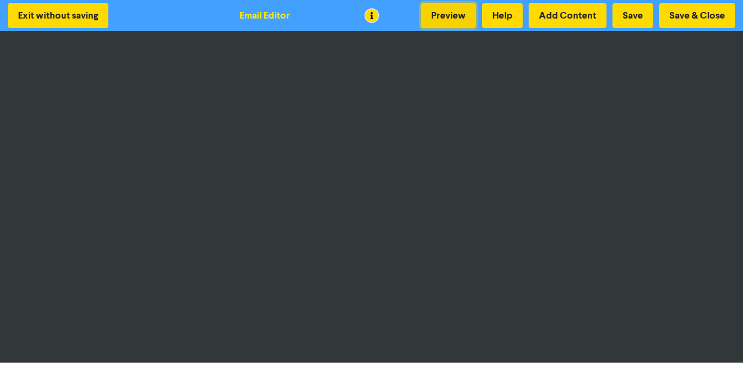
click at [442, 16] on button "Preview" at bounding box center [448, 15] width 55 height 25
click at [445, 17] on button "Preview" at bounding box center [448, 15] width 55 height 25
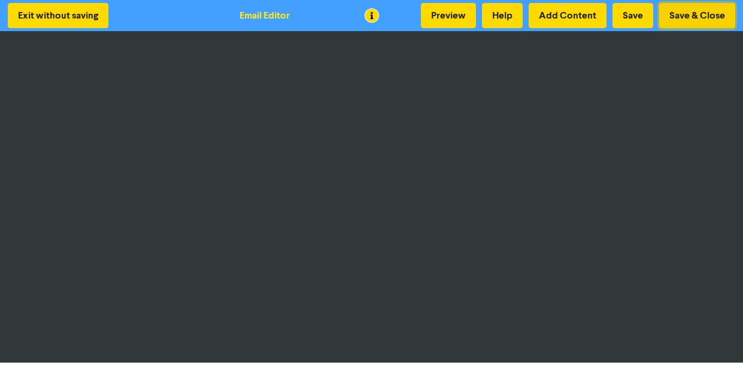
click at [696, 21] on button "Save & Close" at bounding box center [697, 15] width 76 height 25
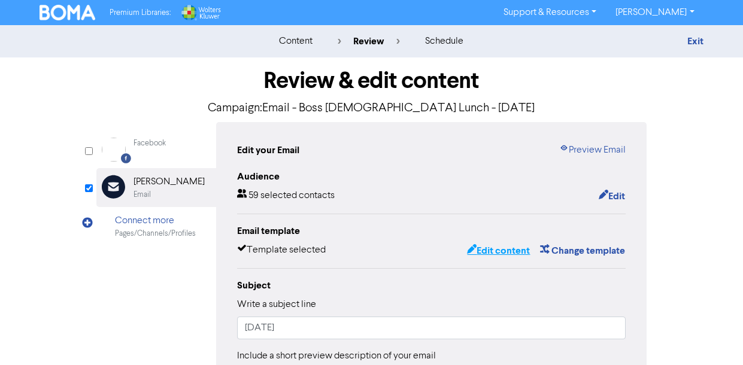
click at [485, 258] on button "Edit content" at bounding box center [498, 251] width 64 height 16
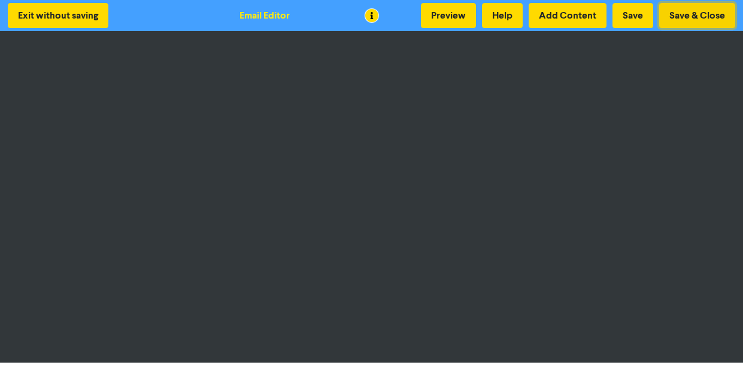
click at [701, 18] on button "Save & Close" at bounding box center [697, 15] width 76 height 25
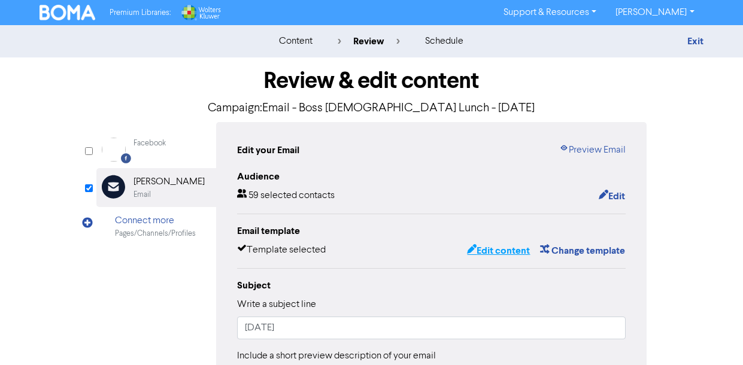
click at [488, 250] on button "Edit content" at bounding box center [498, 251] width 64 height 16
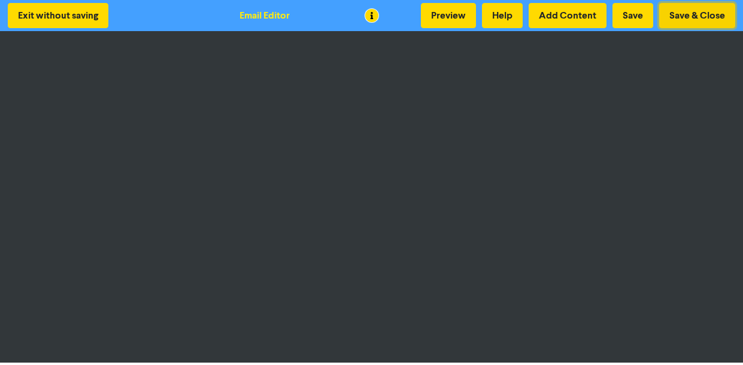
click at [673, 14] on button "Save & Close" at bounding box center [697, 15] width 76 height 25
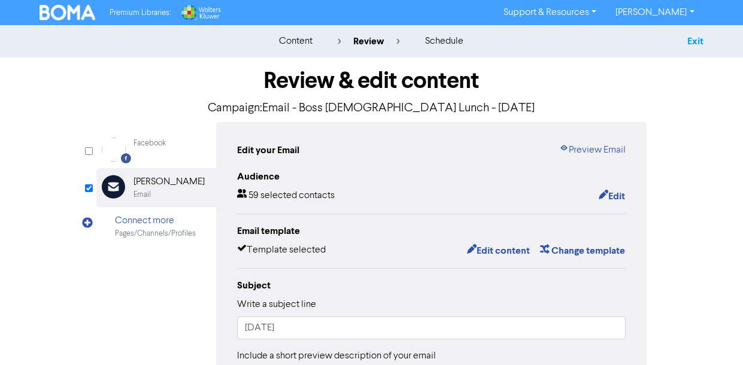
click at [689, 40] on link "Exit" at bounding box center [695, 41] width 16 height 12
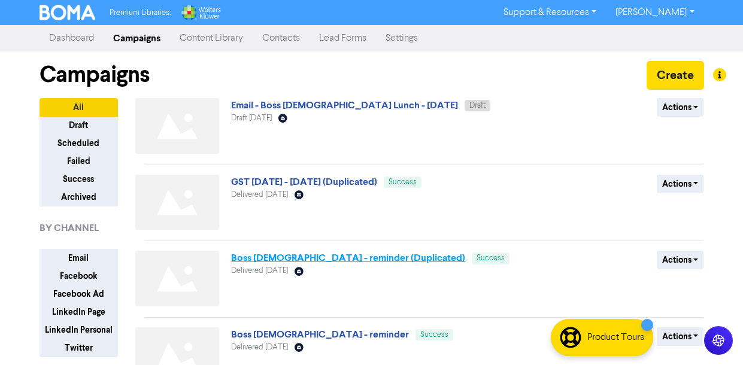
click at [256, 260] on link "Boss [DEMOGRAPHIC_DATA] - reminder (Duplicated)" at bounding box center [348, 258] width 234 height 12
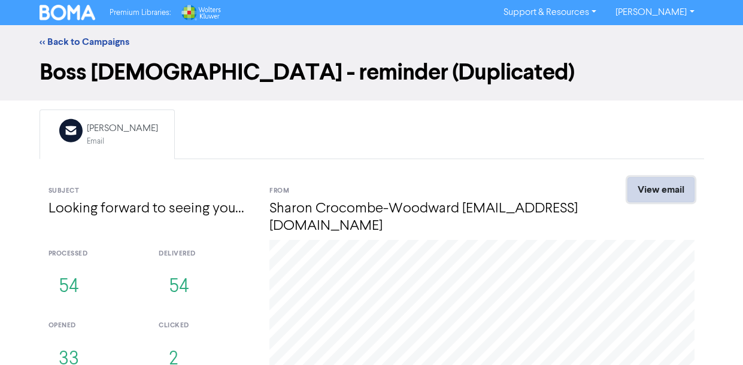
click at [653, 184] on link "View email" at bounding box center [660, 189] width 67 height 25
click at [42, 41] on link "<< Back to Campaigns" at bounding box center [85, 42] width 90 height 12
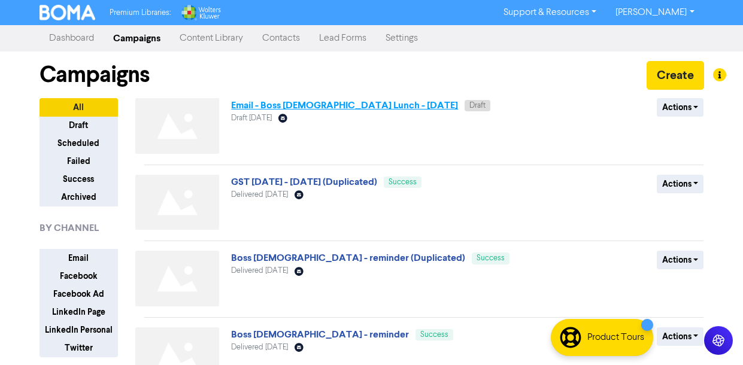
click at [270, 101] on link "Email - Boss [DEMOGRAPHIC_DATA] Lunch - [DATE]" at bounding box center [344, 105] width 227 height 12
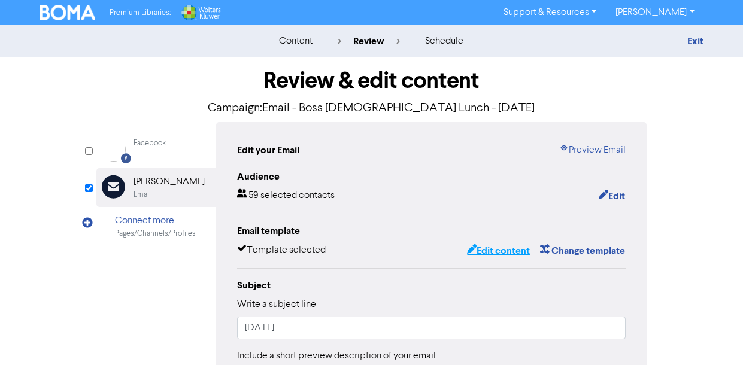
click at [501, 250] on button "Edit content" at bounding box center [498, 251] width 64 height 16
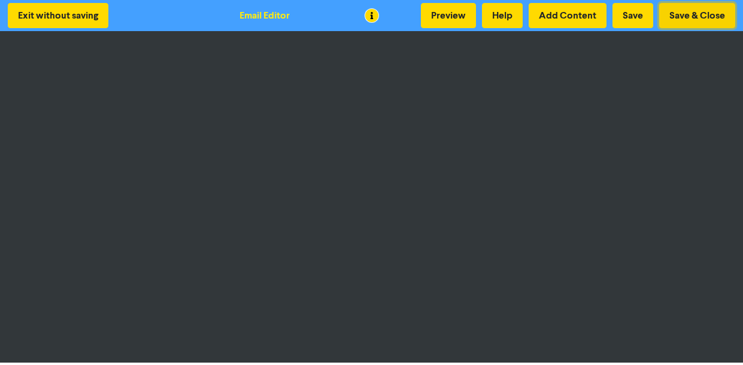
click at [682, 15] on button "Save & Close" at bounding box center [697, 15] width 76 height 25
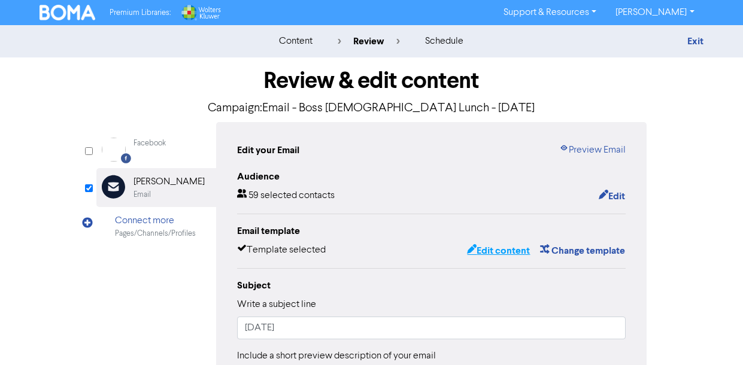
click at [486, 252] on button "Edit content" at bounding box center [498, 251] width 64 height 16
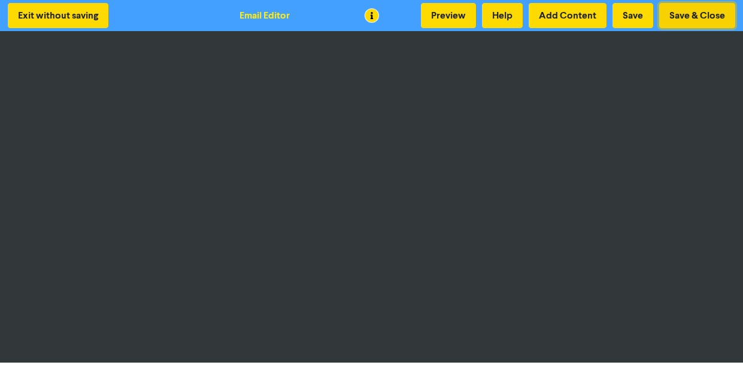
click at [703, 16] on button "Save & Close" at bounding box center [697, 15] width 76 height 25
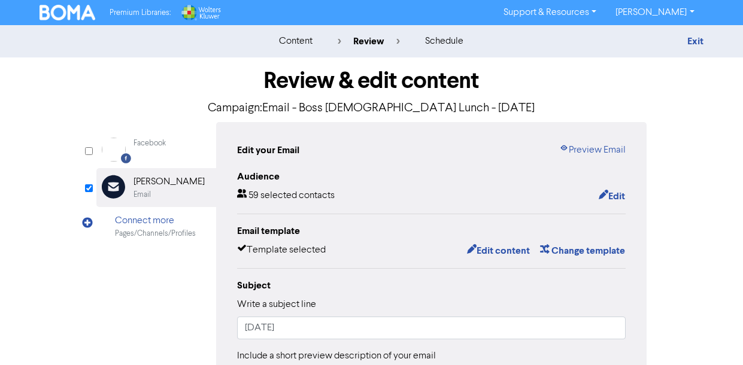
click at [691, 11] on link "[PERSON_NAME]" at bounding box center [655, 12] width 98 height 19
click at [651, 38] on button "Log Out" at bounding box center [653, 36] width 95 height 14
